Goal: Book appointment/travel/reservation

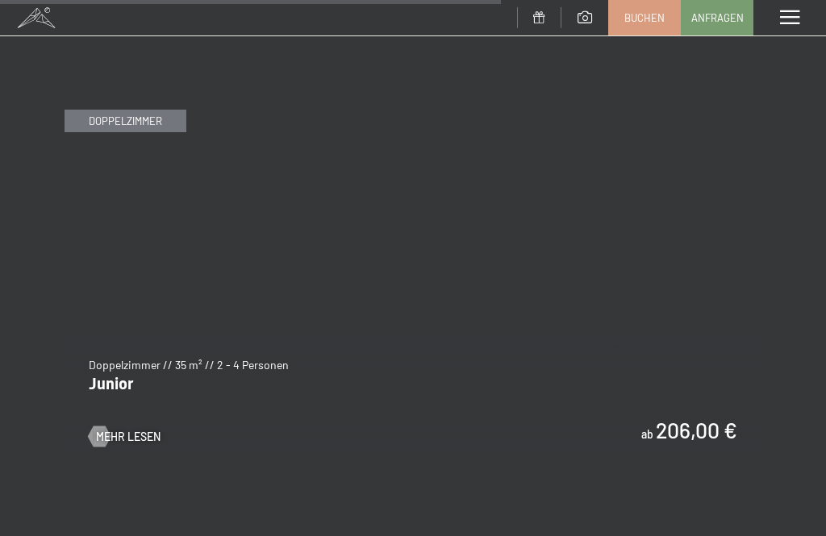
scroll to position [4626, 0]
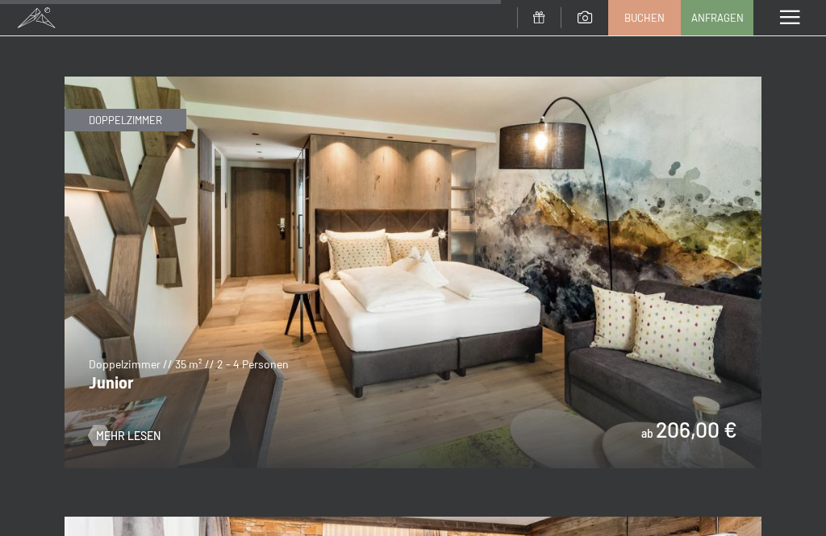
click at [135, 428] on span "Mehr Lesen" at bounding box center [128, 436] width 65 height 16
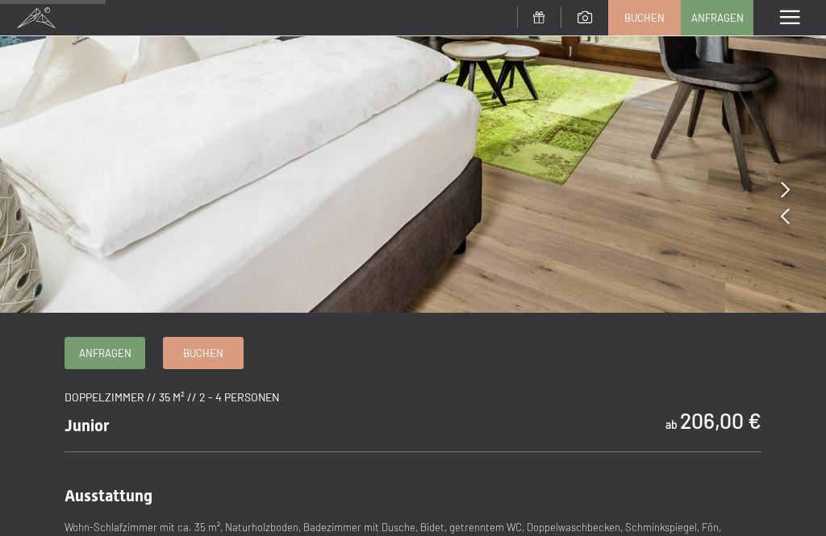
scroll to position [305, 0]
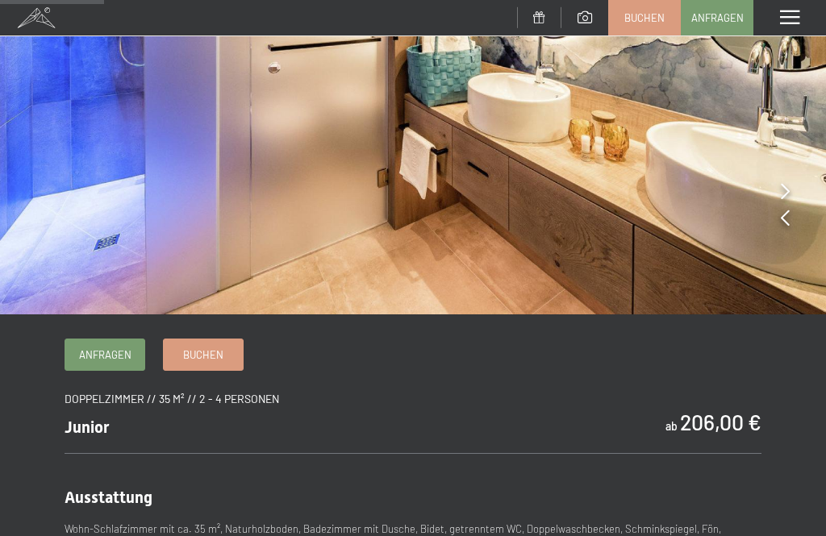
click at [217, 352] on span "Buchen" at bounding box center [203, 355] width 40 height 15
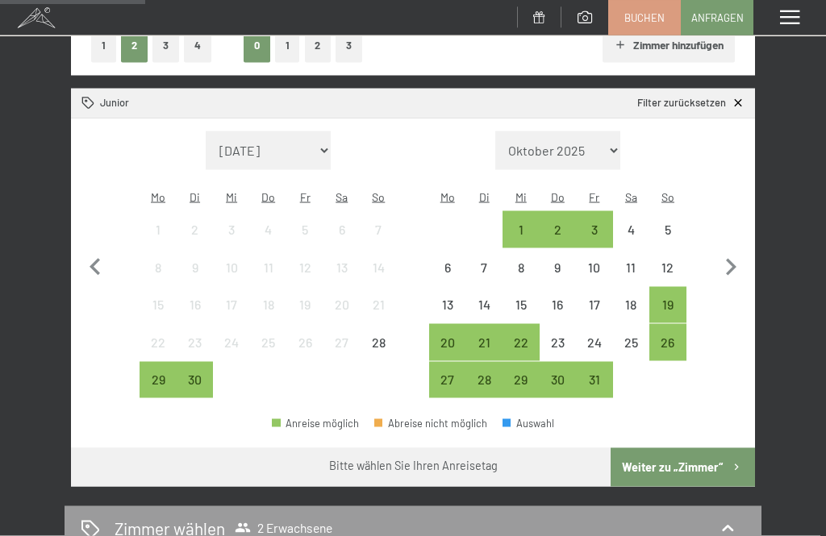
scroll to position [294, 0]
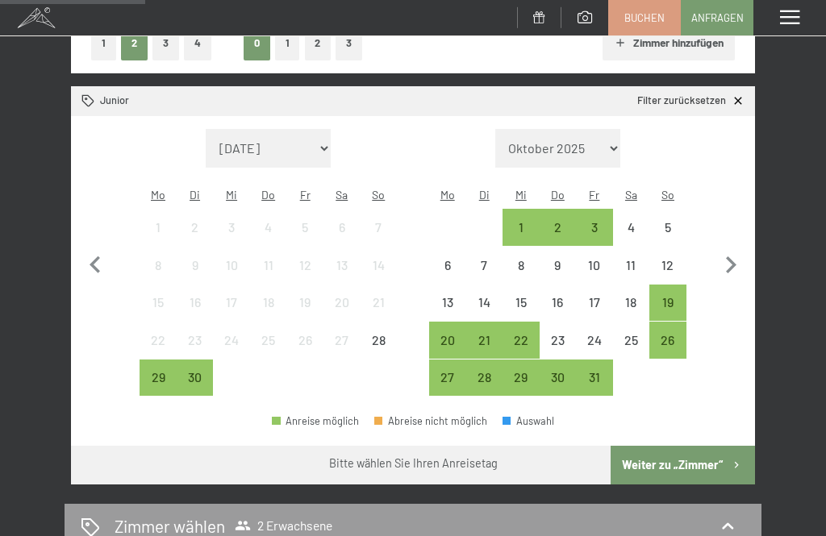
click at [198, 371] on div "30" at bounding box center [195, 388] width 34 height 34
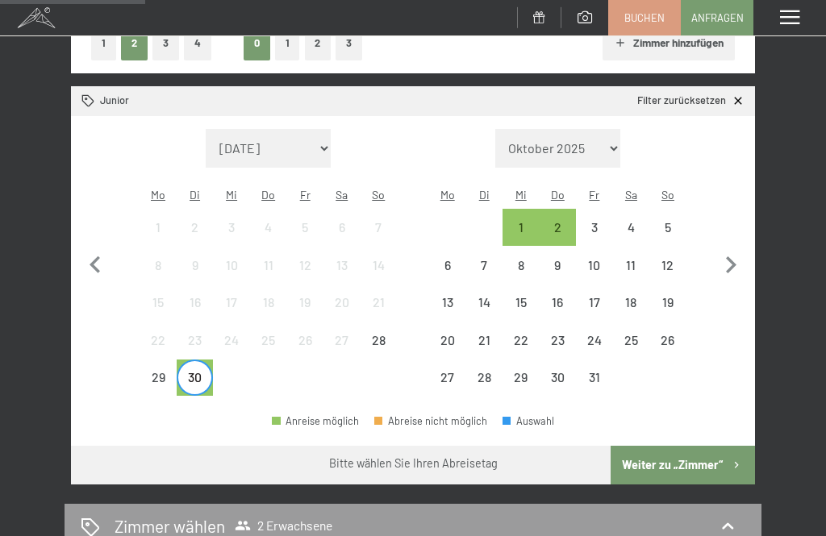
click at [633, 221] on div "4" at bounding box center [631, 238] width 34 height 34
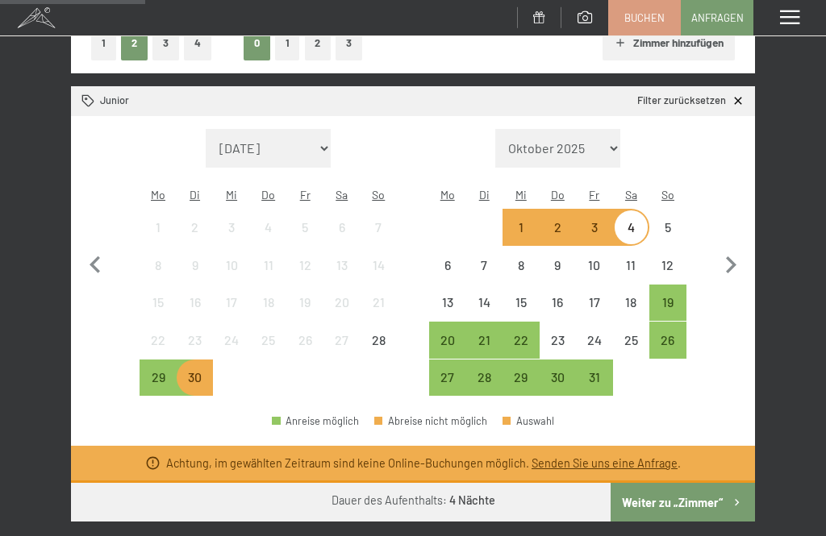
click at [696, 483] on button "Weiter zu „Zimmer“" at bounding box center [682, 502] width 144 height 39
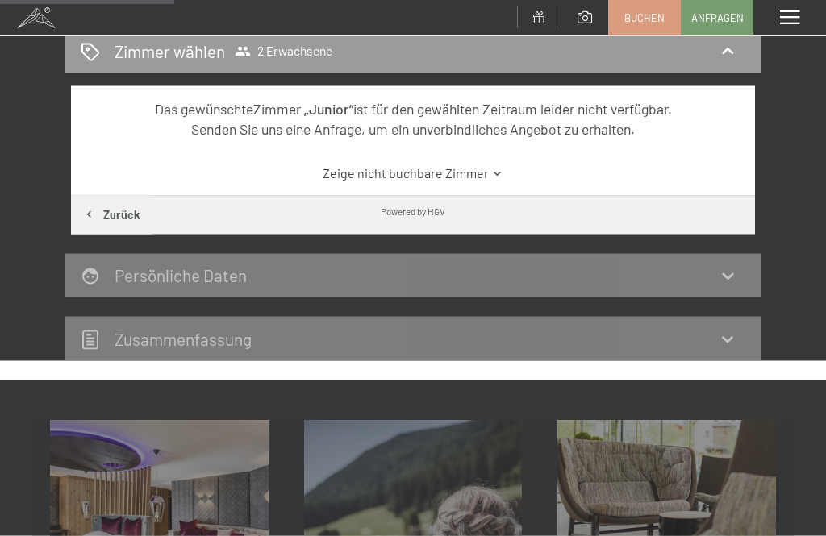
scroll to position [223, 0]
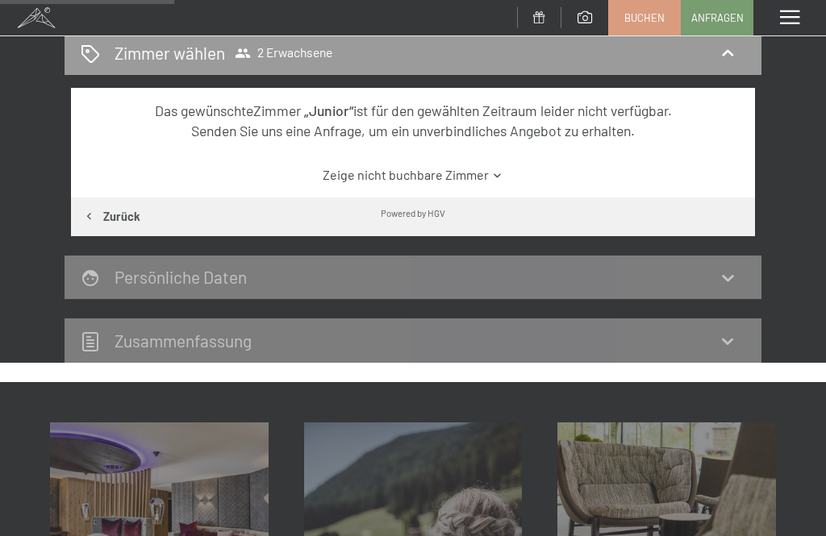
click at [736, 268] on icon at bounding box center [727, 277] width 19 height 19
click at [724, 281] on icon at bounding box center [727, 277] width 19 height 19
click at [731, 285] on icon at bounding box center [727, 277] width 19 height 19
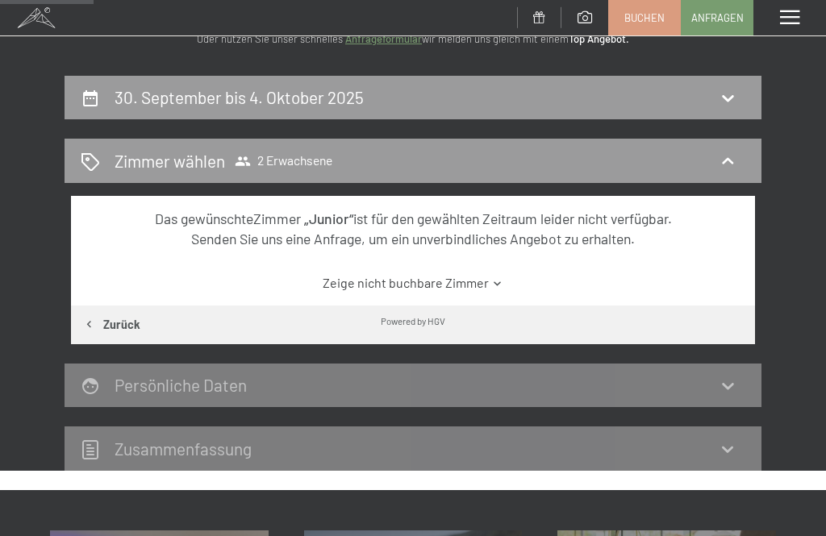
scroll to position [114, 0]
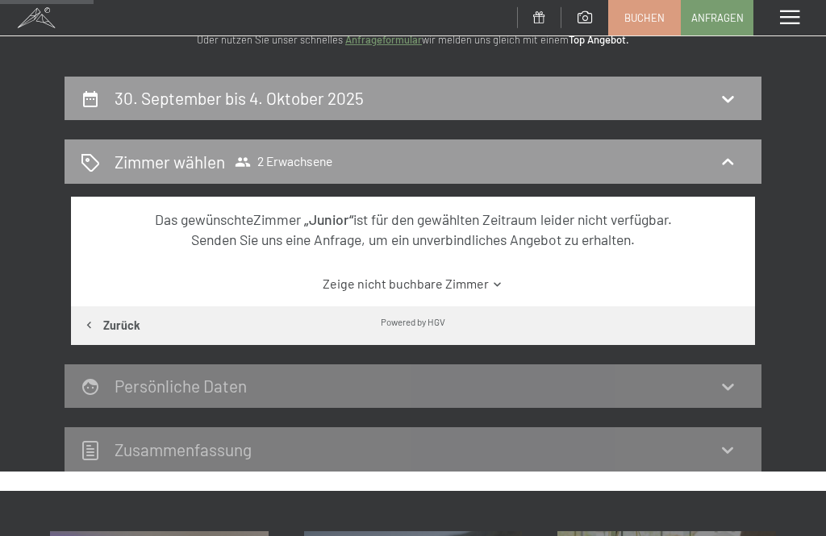
click at [147, 384] on h2 "Persönliche Daten" at bounding box center [181, 386] width 132 height 20
click at [123, 329] on button "Zurück" at bounding box center [111, 325] width 81 height 39
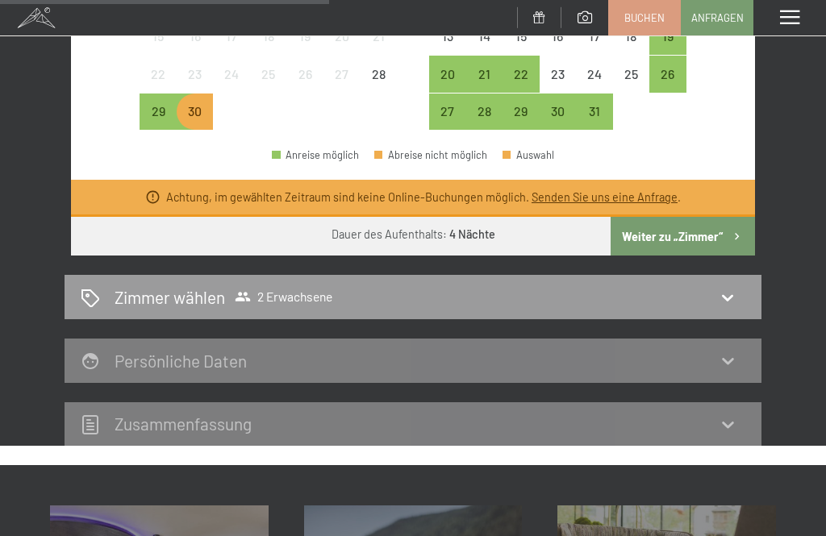
scroll to position [560, 0]
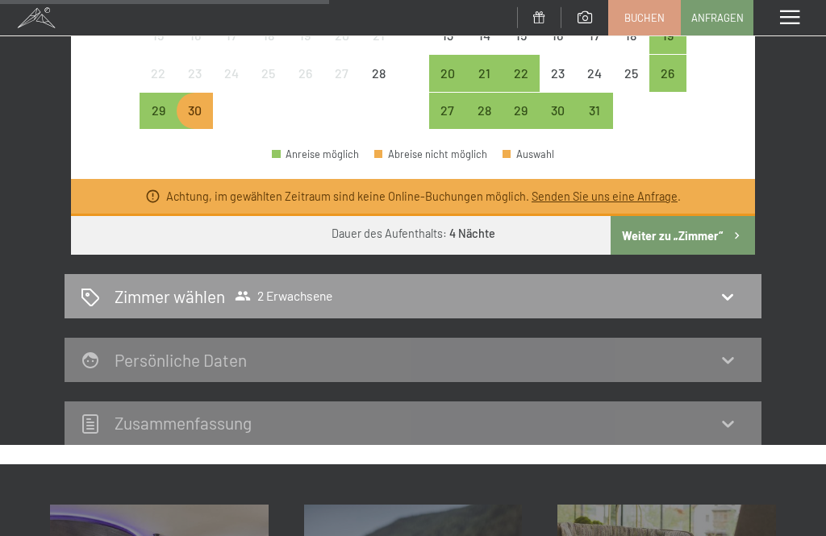
click at [732, 350] on icon at bounding box center [727, 359] width 19 height 19
click at [730, 357] on icon at bounding box center [727, 360] width 11 height 6
click at [730, 350] on icon at bounding box center [727, 359] width 19 height 19
click at [722, 350] on icon at bounding box center [727, 359] width 19 height 19
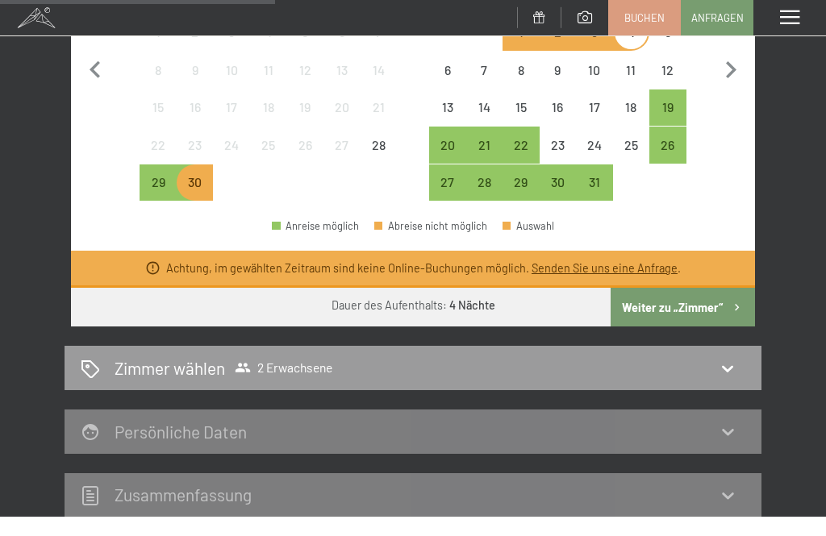
scroll to position [489, 0]
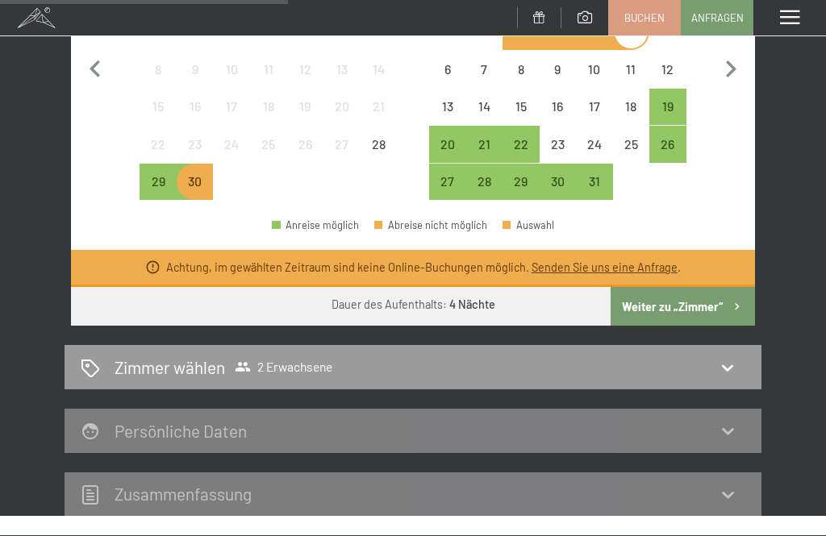
click at [618, 260] on link "Senden Sie uns eine Anfrage" at bounding box center [604, 267] width 146 height 14
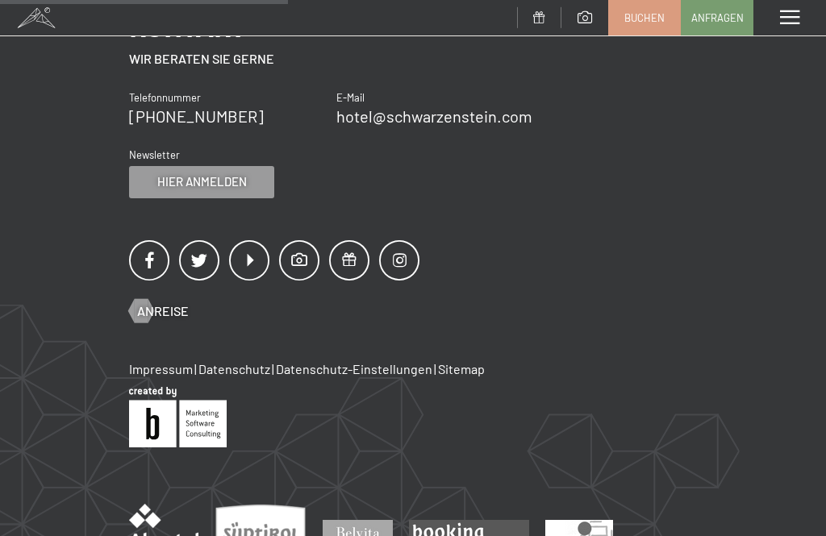
scroll to position [189, 0]
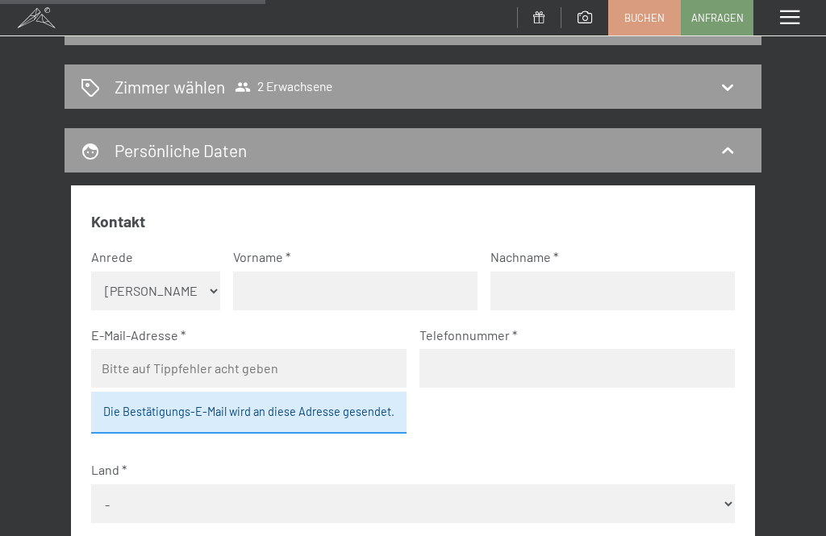
click at [210, 292] on select "Keine Angabe Frau Herr" at bounding box center [155, 291] width 128 height 39
select select "m"
click at [297, 292] on input "text" at bounding box center [355, 291] width 244 height 39
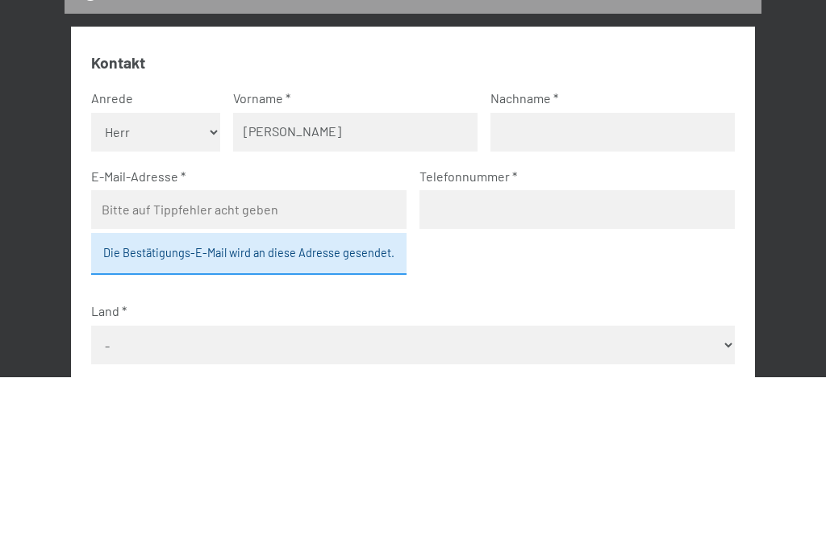
type input "Björn"
click at [558, 272] on input "text" at bounding box center [612, 291] width 244 height 39
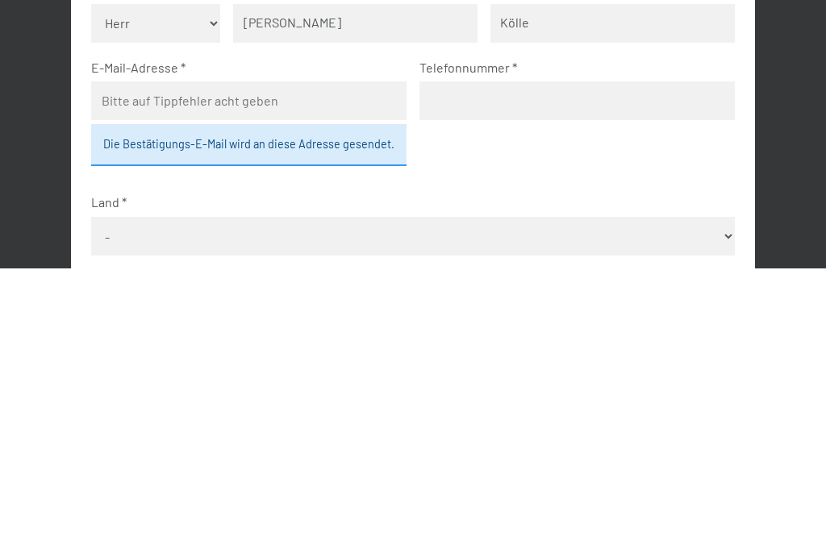
type input "Kölle"
click at [189, 349] on input "email" at bounding box center [248, 368] width 315 height 39
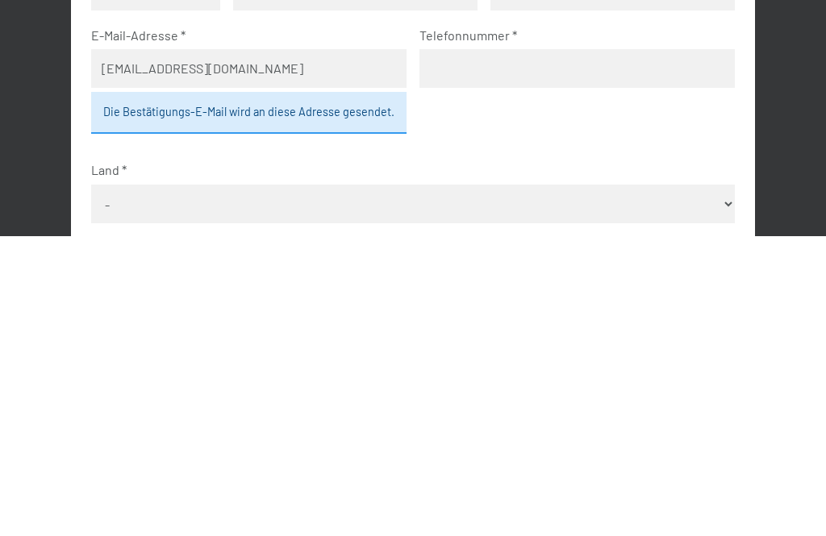
type input "bjoern.koelle@icloud.com"
click at [269, 392] on div "Die Bestätigungs-E-Mail wird an diese Adresse gesendet." at bounding box center [248, 413] width 315 height 42
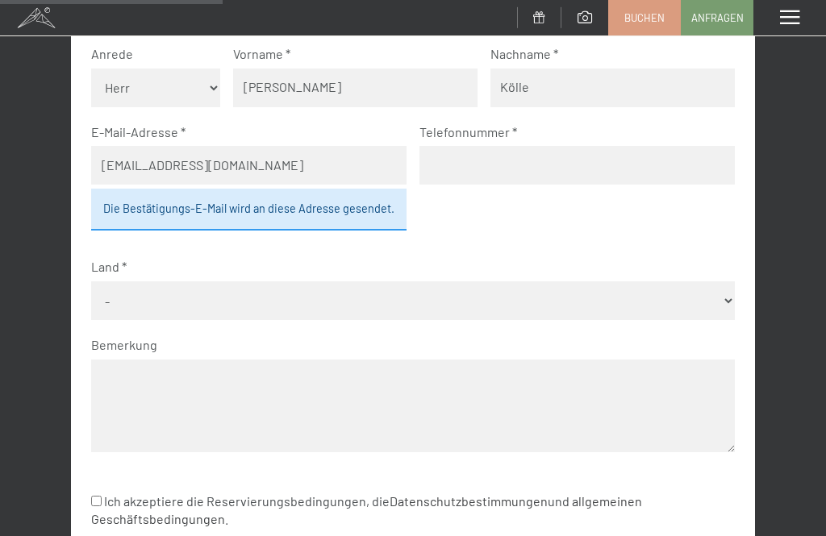
click at [469, 162] on input "tel" at bounding box center [576, 165] width 315 height 39
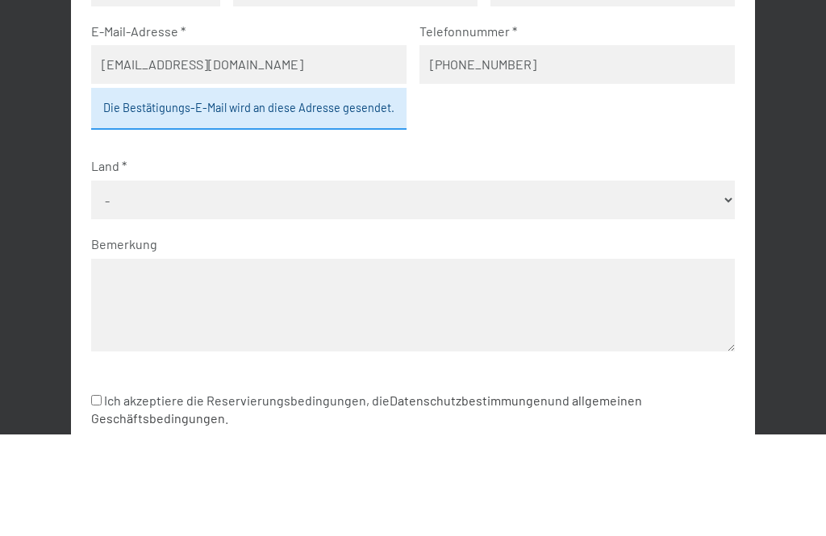
type input "+49711343603"
click at [196, 282] on select "- Deutschland Österreich Schweiz Italien Niederlande Belgien Vereinigtes Königr…" at bounding box center [412, 301] width 643 height 39
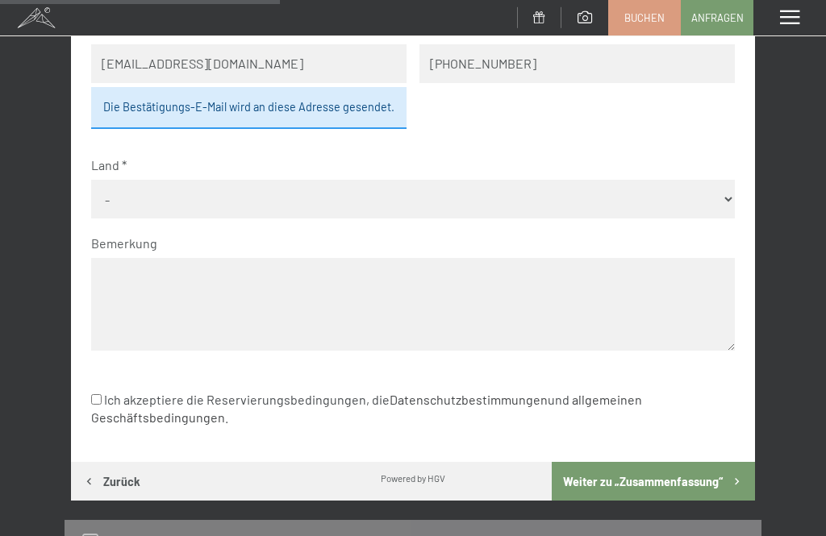
select select "DEU"
click at [205, 258] on textarea at bounding box center [412, 304] width 643 height 93
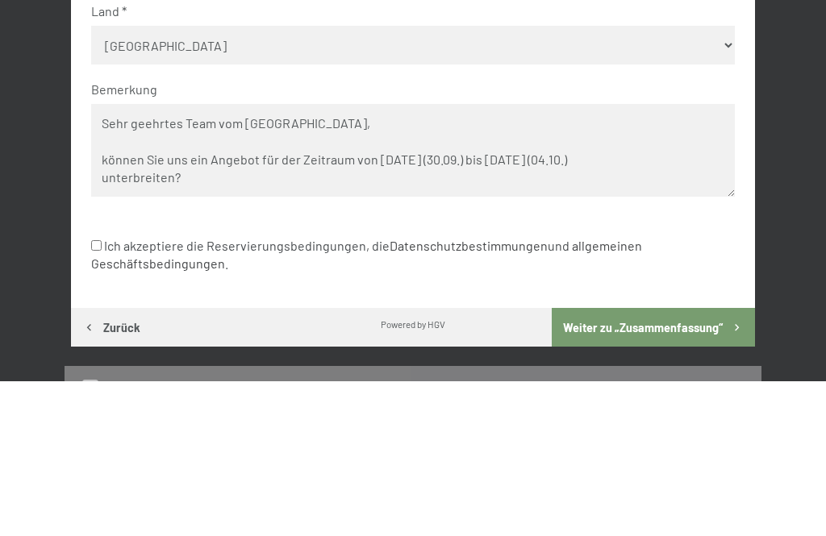
click at [183, 259] on textarea "Sehr geehrtes Team vom Hotel Schwarzenstein, können Sie uns ein Angebot für der…" at bounding box center [412, 305] width 643 height 93
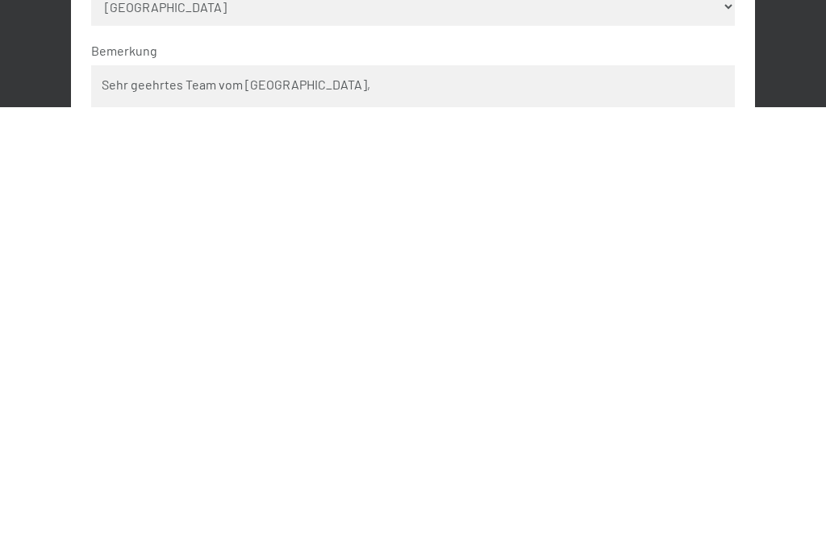
scroll to position [267, 0]
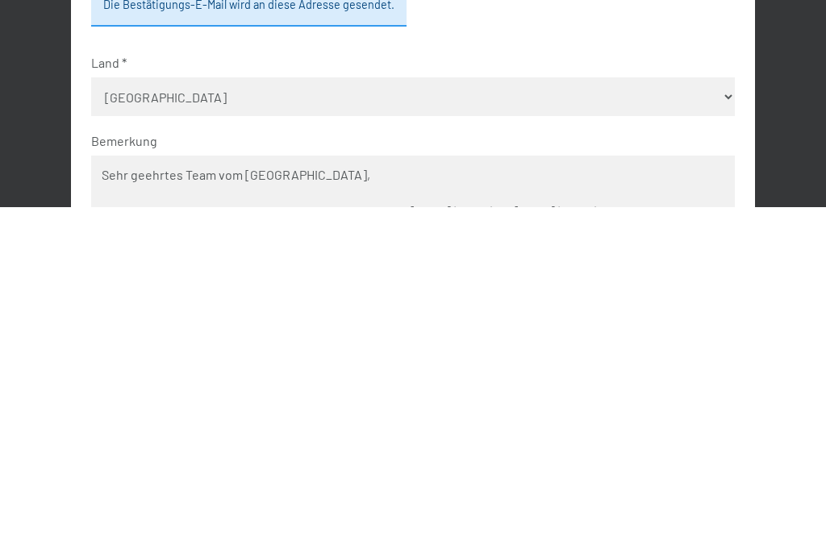
click at [285, 485] on textarea "Sehr geehrtes Team vom Hotel Schwarzenstein, können Sie uns bitte ein Angebot f…" at bounding box center [412, 531] width 643 height 93
click at [98, 485] on textarea "Sehr geehrtes Team vom Hotel Schwarzenstein, können Sie uns bitte ein Angebot f…" at bounding box center [412, 531] width 643 height 93
click at [308, 485] on textarea "Sehr geehrtes Team vom Hotel Schwarzenstein, können Sie uns bitte ein Angebot f…" at bounding box center [412, 531] width 643 height 93
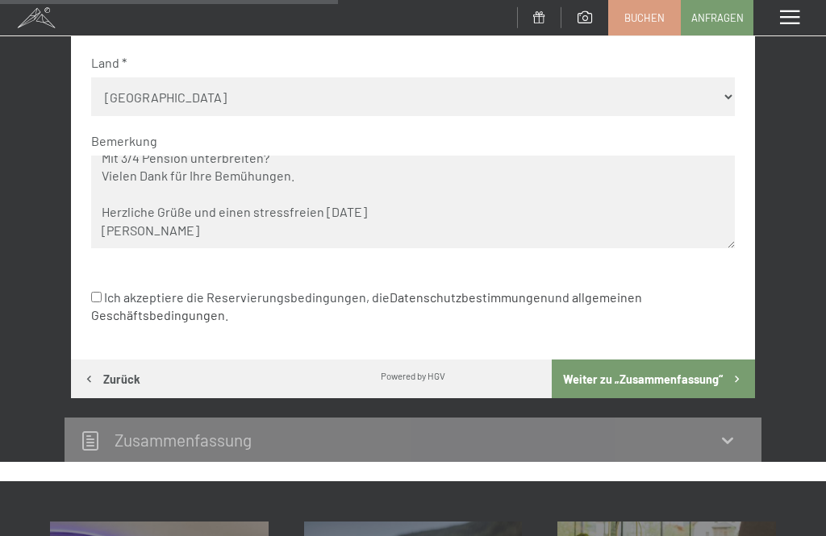
type textarea "Sehr geehrtes Team vom Hotel Schwarzenstein, können Sie uns bitte ein Angebot f…"
click at [102, 292] on input "Ich akzeptiere die Reservierungsbedingungen, die Datenschutzbestimmungen und al…" at bounding box center [96, 297] width 10 height 10
checkbox input "true"
click at [666, 360] on button "Weiter zu „Zusammen­fassung“" at bounding box center [653, 379] width 203 height 39
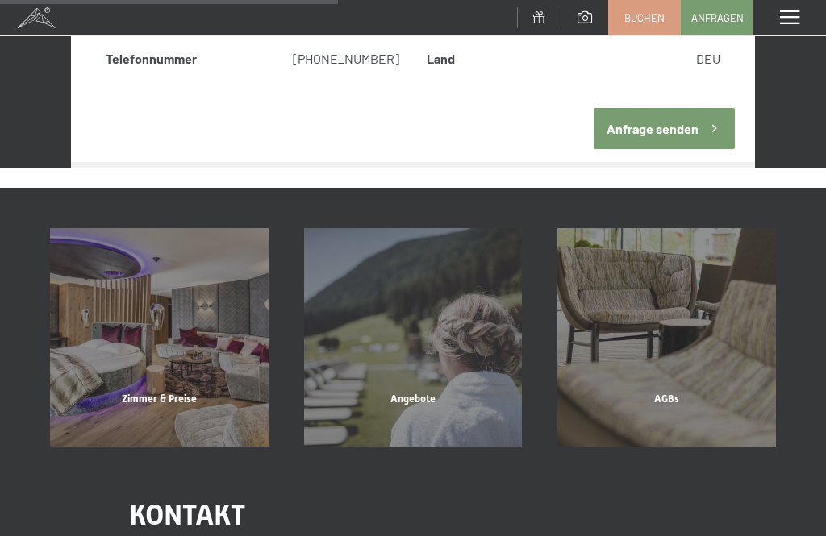
scroll to position [189, 0]
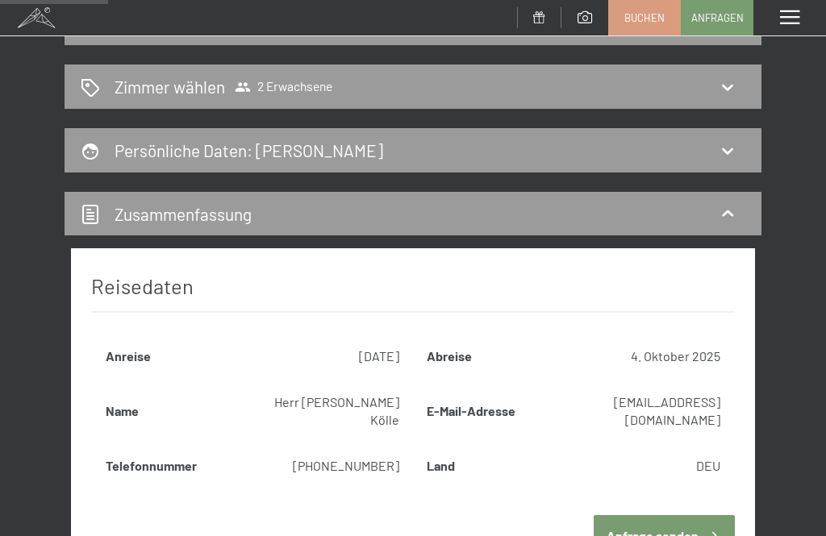
click at [677, 518] on button "Anfrage senden" at bounding box center [663, 535] width 140 height 41
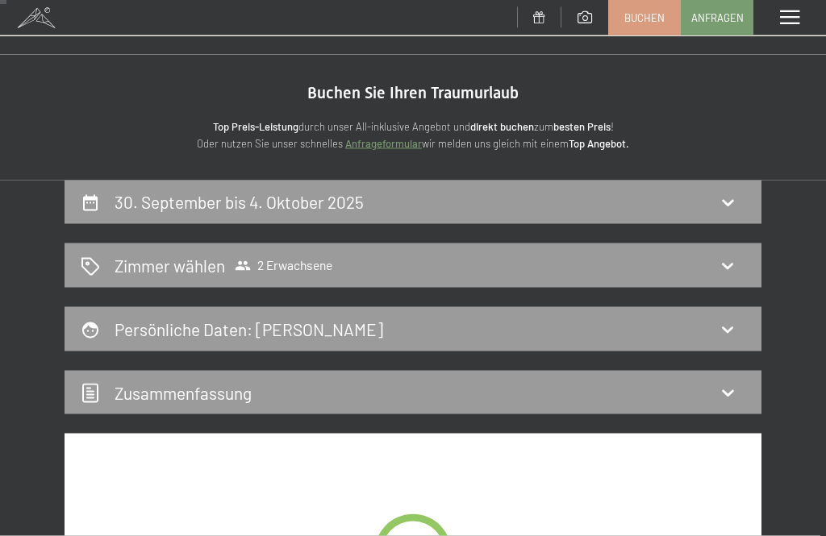
scroll to position [0, 0]
